Goal: Find specific page/section: Find specific page/section

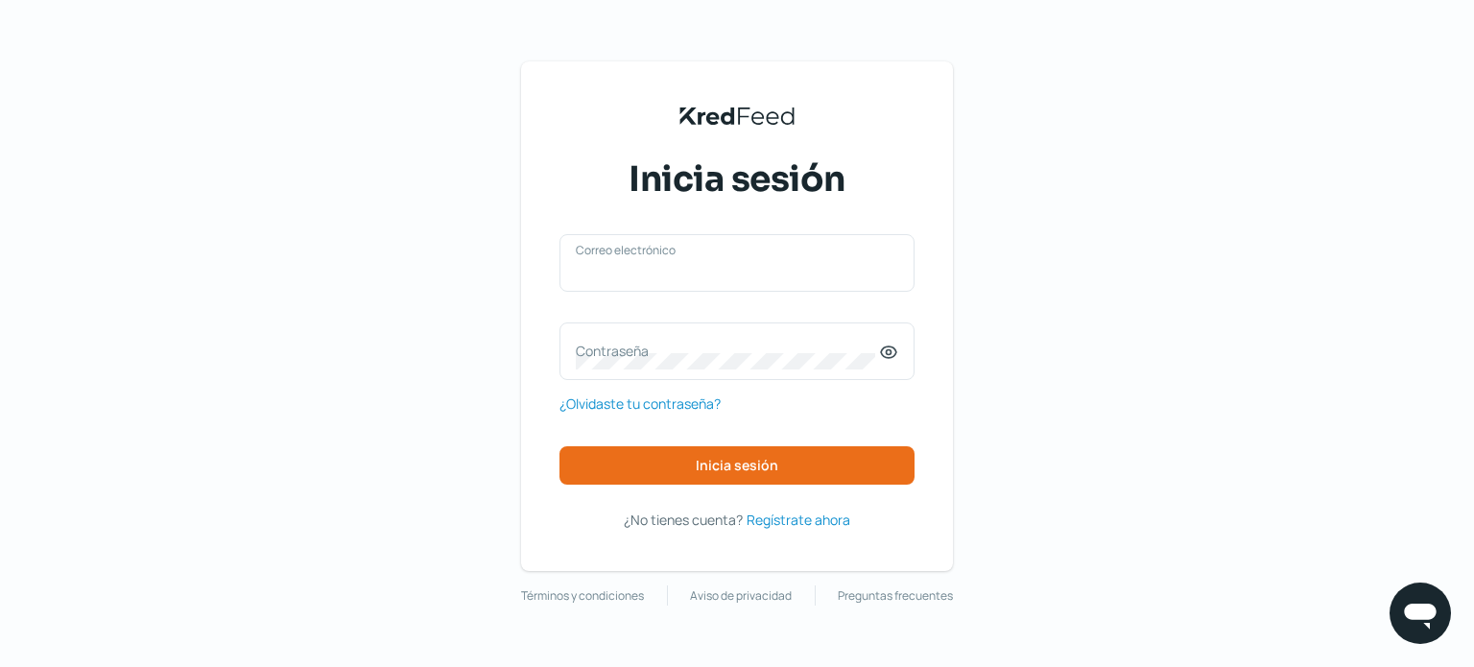
type input "[EMAIL_ADDRESS][DOMAIN_NAME]"
drag, startPoint x: 1478, startPoint y: 83, endPoint x: 706, endPoint y: 470, distance: 863.0
click at [706, 470] on span "Inicia sesión" at bounding box center [737, 465] width 83 height 13
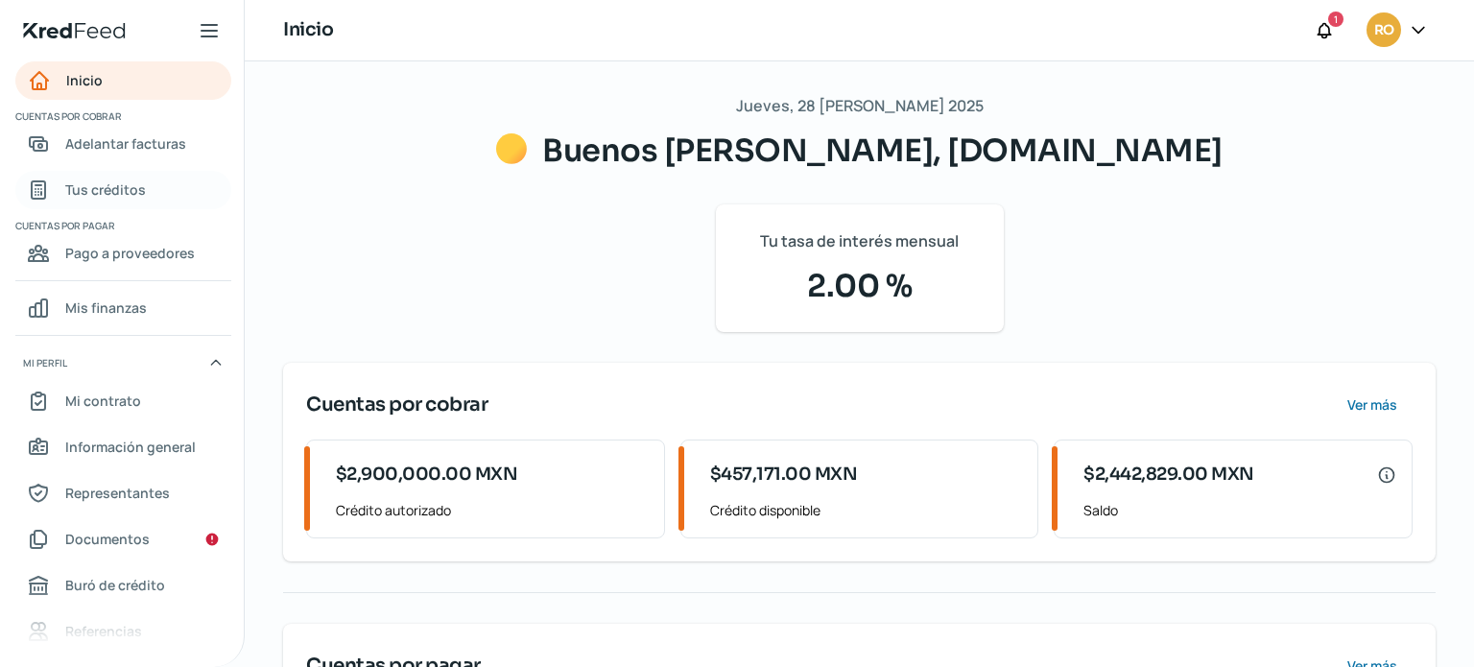
click at [89, 179] on span "Tus créditos" at bounding box center [105, 190] width 81 height 24
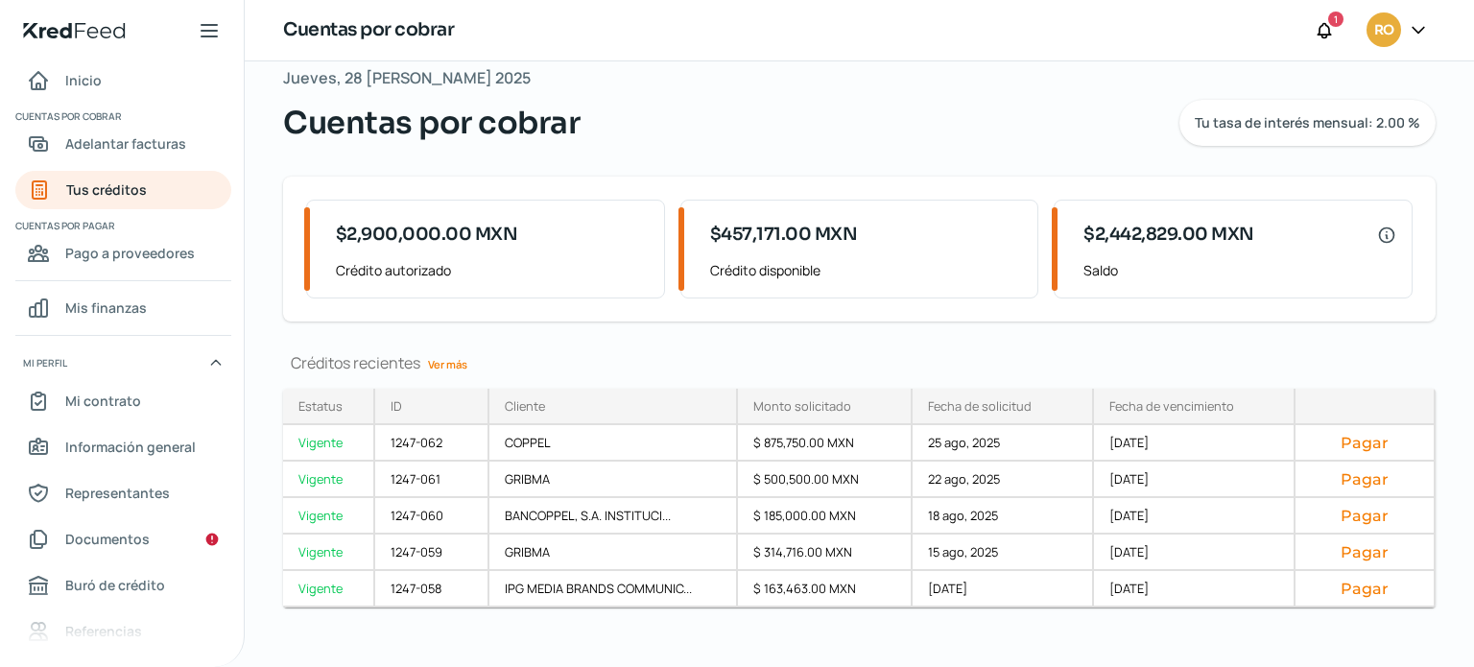
scroll to position [44, 0]
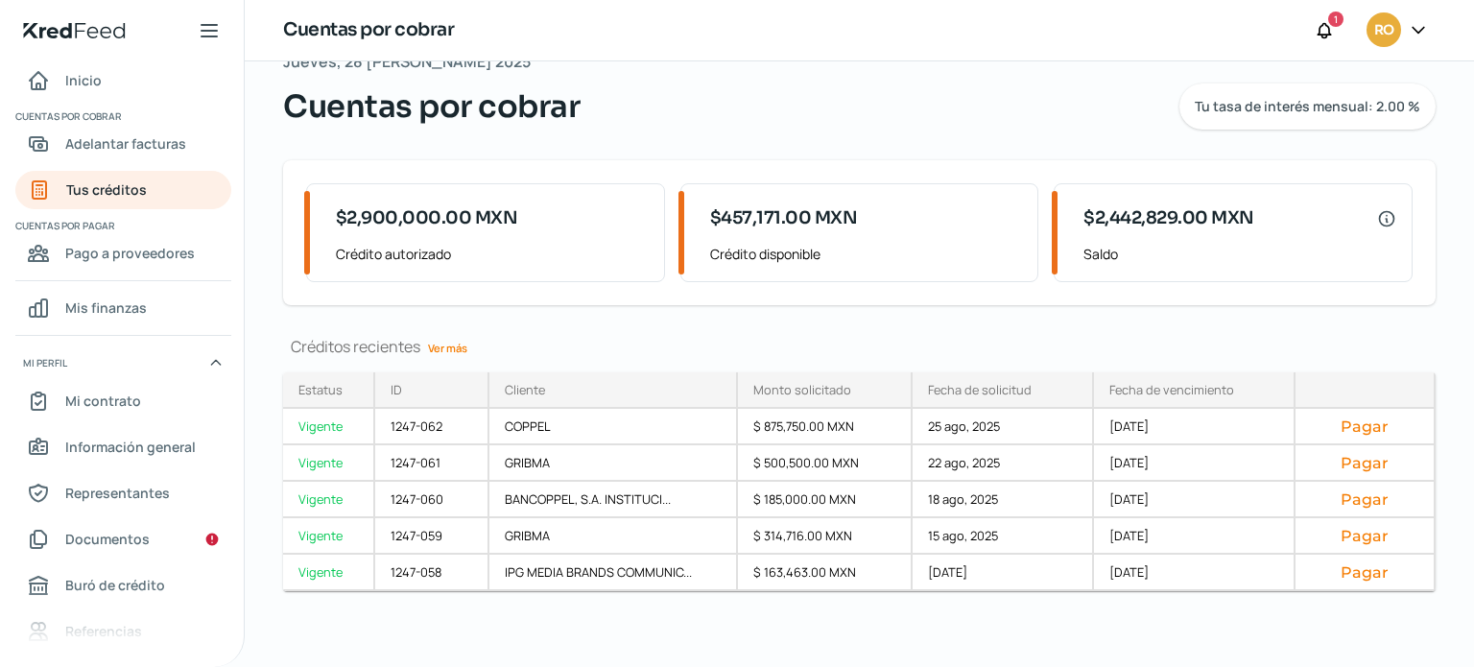
click at [458, 344] on link "Ver más" at bounding box center [447, 348] width 55 height 30
